Goal: Find specific page/section: Find specific page/section

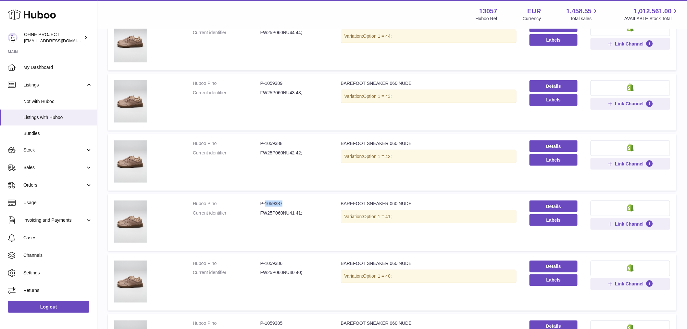
drag, startPoint x: 264, startPoint y: 203, endPoint x: 288, endPoint y: 199, distance: 24.0
click at [287, 200] on dd "P-1059387" at bounding box center [295, 203] width 68 height 6
copy dd "1059387"
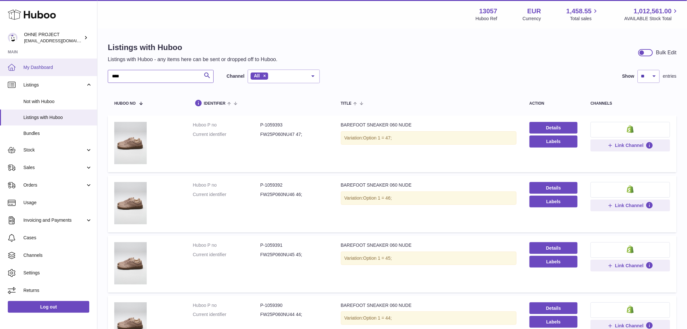
drag, startPoint x: 137, startPoint y: 75, endPoint x: 69, endPoint y: 67, distance: 68.1
type input "********"
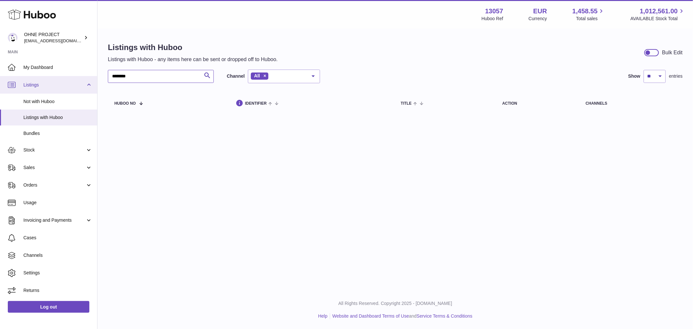
drag, startPoint x: 134, startPoint y: 81, endPoint x: 85, endPoint y: 86, distance: 48.6
click at [99, 82] on div "Listings with Huboo Listings with Huboo - any items here can be sent or dropped…" at bounding box center [394, 78] width 595 height 99
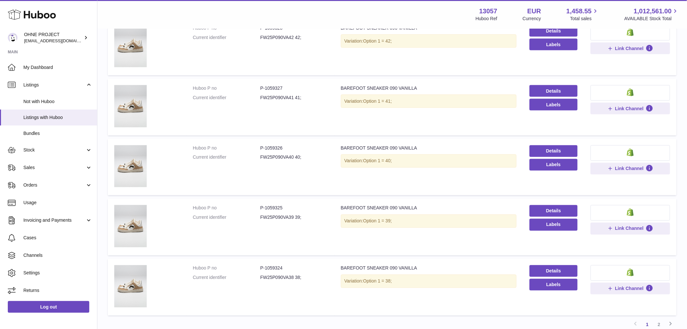
scroll to position [453, 0]
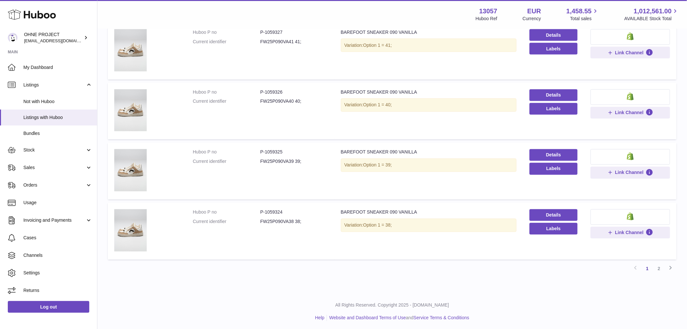
type input "*******"
drag, startPoint x: 263, startPoint y: 210, endPoint x: 306, endPoint y: 210, distance: 42.9
click at [306, 210] on dd "P-1059324" at bounding box center [295, 212] width 68 height 6
copy dd "1059324"
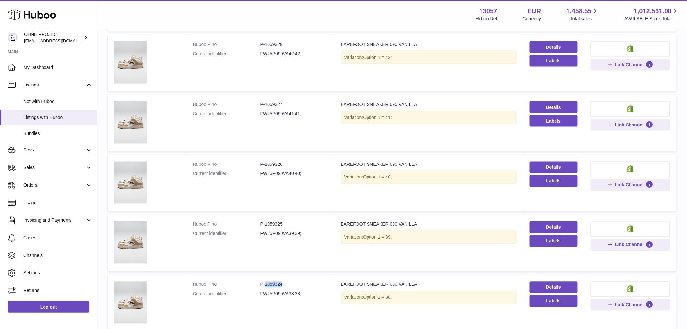
scroll to position [272, 0]
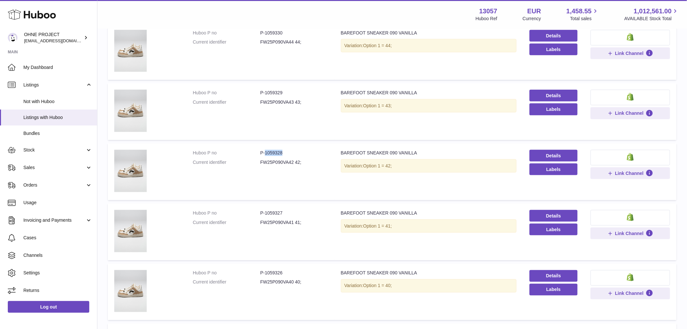
drag, startPoint x: 264, startPoint y: 149, endPoint x: 293, endPoint y: 149, distance: 28.9
click at [293, 150] on dd "P-1059328" at bounding box center [295, 153] width 68 height 6
copy dd "1059328"
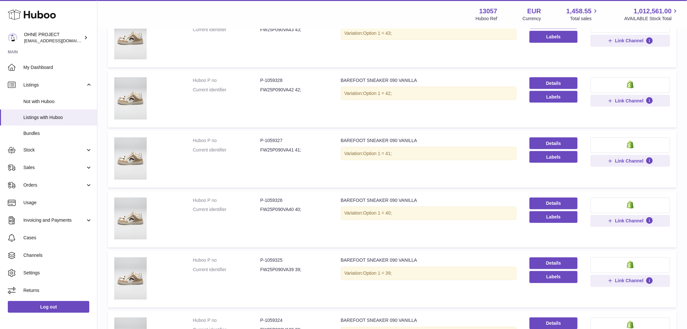
click at [263, 200] on dd "P-1059326" at bounding box center [295, 201] width 68 height 6
drag, startPoint x: 264, startPoint y: 198, endPoint x: 290, endPoint y: 205, distance: 27.2
click at [291, 204] on dl "Huboo P no P-1059326 Current identifier FW25P090VA40 40;" at bounding box center [260, 207] width 135 height 19
click at [290, 207] on dd "FW25P090VA40 40;" at bounding box center [295, 210] width 68 height 6
click at [265, 198] on dd "P-1059326" at bounding box center [295, 201] width 68 height 6
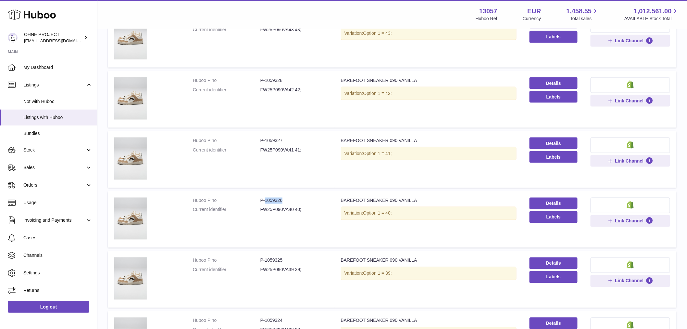
drag, startPoint x: 263, startPoint y: 198, endPoint x: 288, endPoint y: 200, distance: 24.5
click at [288, 200] on dd "P-1059326" at bounding box center [295, 201] width 68 height 6
copy dd "1059326"
drag, startPoint x: 264, startPoint y: 140, endPoint x: 286, endPoint y: 140, distance: 21.8
click at [286, 140] on dd "P-1059327" at bounding box center [295, 140] width 68 height 6
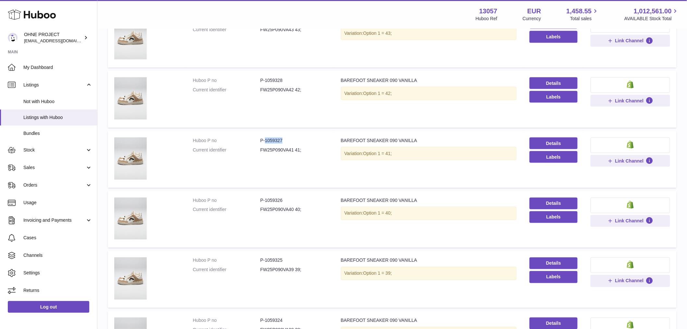
copy dd "1059327"
drag, startPoint x: 264, startPoint y: 258, endPoint x: 294, endPoint y: 258, distance: 29.6
click at [293, 258] on dd "P-1059325" at bounding box center [295, 260] width 68 height 6
copy dd "1059325"
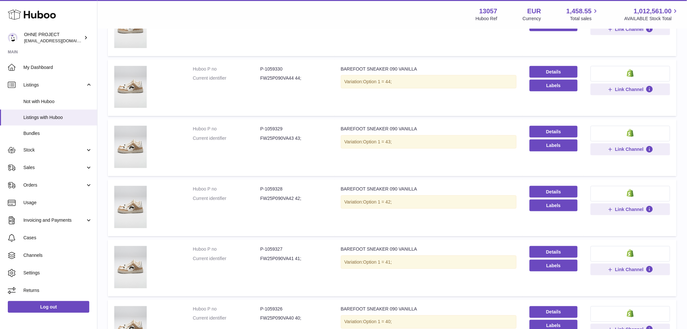
scroll to position [164, 0]
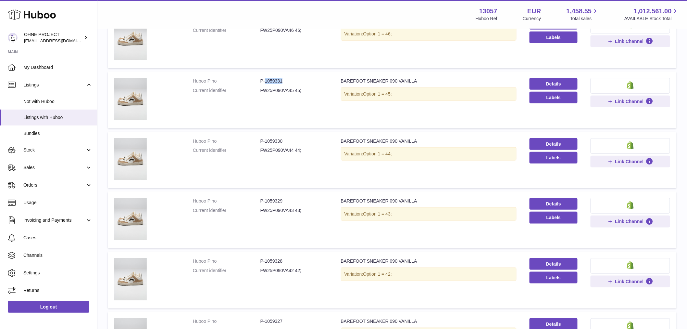
drag, startPoint x: 264, startPoint y: 81, endPoint x: 287, endPoint y: 80, distance: 22.7
click at [287, 80] on dd "P-1059331" at bounding box center [295, 81] width 68 height 6
copy dd "1059331"
drag, startPoint x: 264, startPoint y: 139, endPoint x: 289, endPoint y: 141, distance: 25.1
click at [289, 141] on dd "P-1059330" at bounding box center [295, 141] width 68 height 6
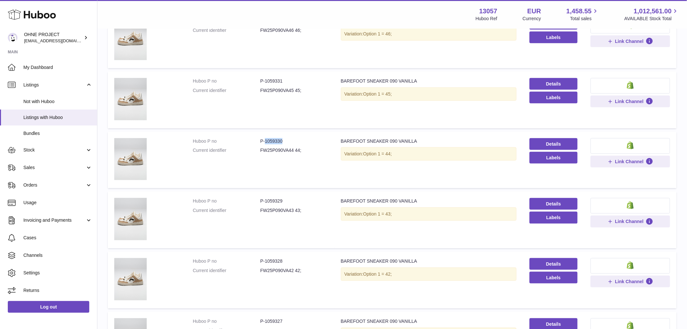
copy dd "1059330"
drag, startPoint x: 264, startPoint y: 200, endPoint x: 300, endPoint y: 199, distance: 35.7
click at [300, 199] on dd "P-1059329" at bounding box center [295, 201] width 68 height 6
copy dd "1059329"
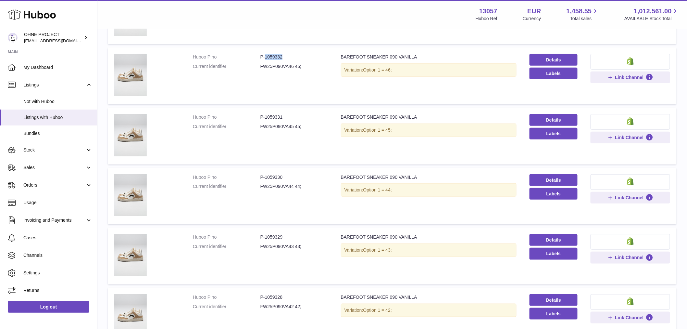
drag, startPoint x: 264, startPoint y: 56, endPoint x: 287, endPoint y: 54, distance: 23.1
click at [287, 54] on dd "P-1059332" at bounding box center [295, 57] width 68 height 6
copy dd "1059332"
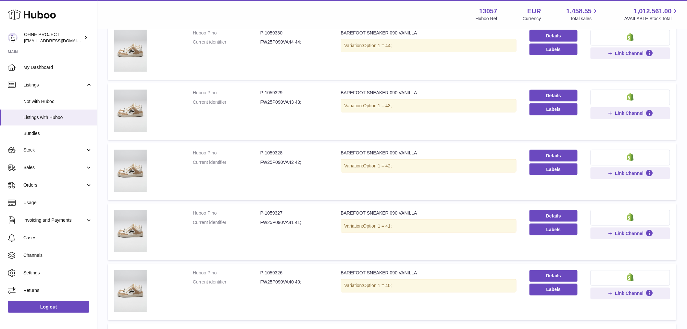
scroll to position [417, 0]
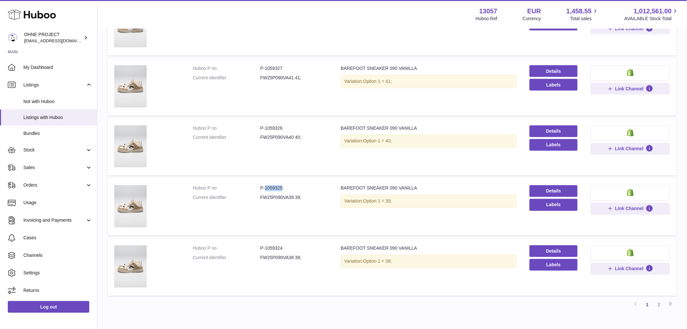
drag, startPoint x: 264, startPoint y: 186, endPoint x: 293, endPoint y: 188, distance: 29.0
click at [293, 187] on dd "P-1059325" at bounding box center [295, 188] width 68 height 6
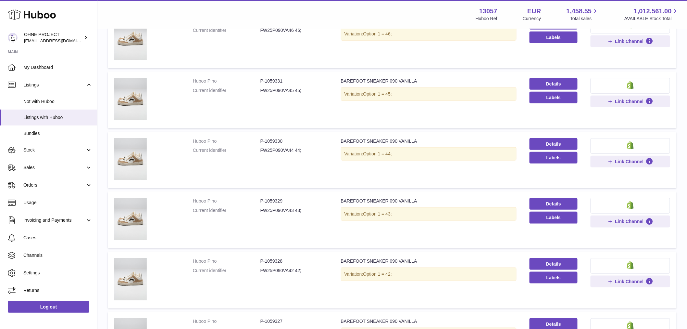
scroll to position [128, 0]
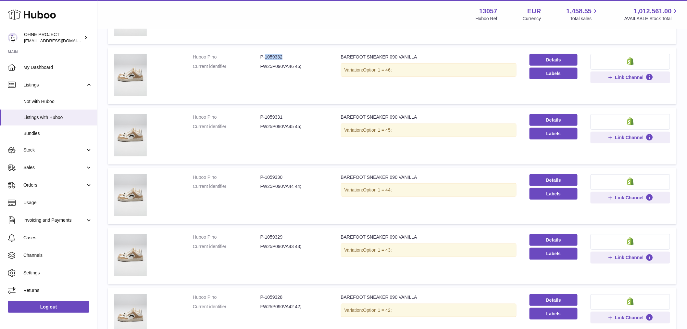
drag, startPoint x: 264, startPoint y: 55, endPoint x: 287, endPoint y: 55, distance: 23.1
click at [287, 55] on dd "P-1059332" at bounding box center [295, 57] width 68 height 6
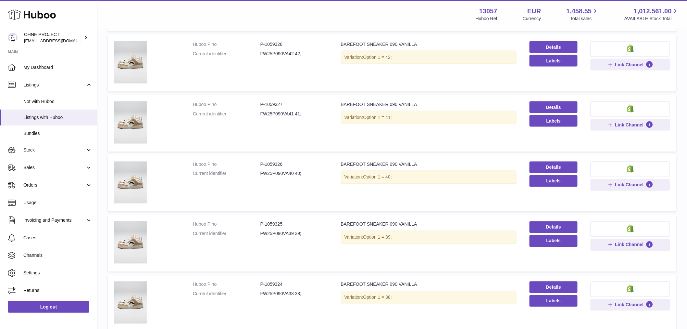
scroll to position [453, 0]
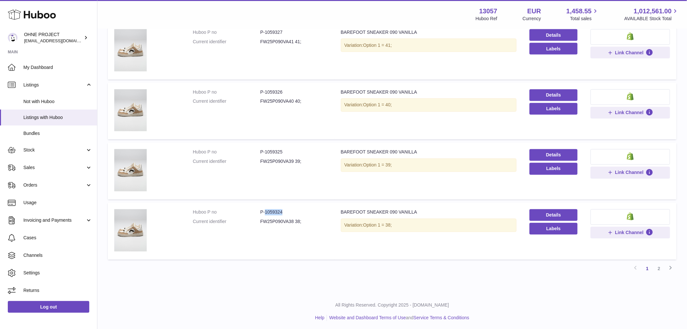
drag, startPoint x: 264, startPoint y: 210, endPoint x: 289, endPoint y: 209, distance: 24.7
click at [289, 209] on dd "P-1059324" at bounding box center [295, 212] width 68 height 6
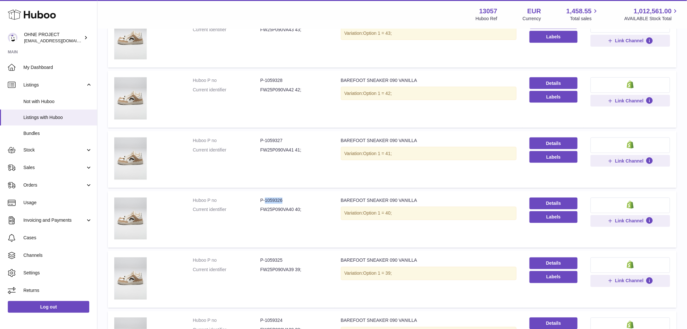
drag, startPoint x: 264, startPoint y: 200, endPoint x: 286, endPoint y: 201, distance: 21.8
click at [286, 201] on dd "P-1059326" at bounding box center [295, 201] width 68 height 6
